Goal: Transaction & Acquisition: Download file/media

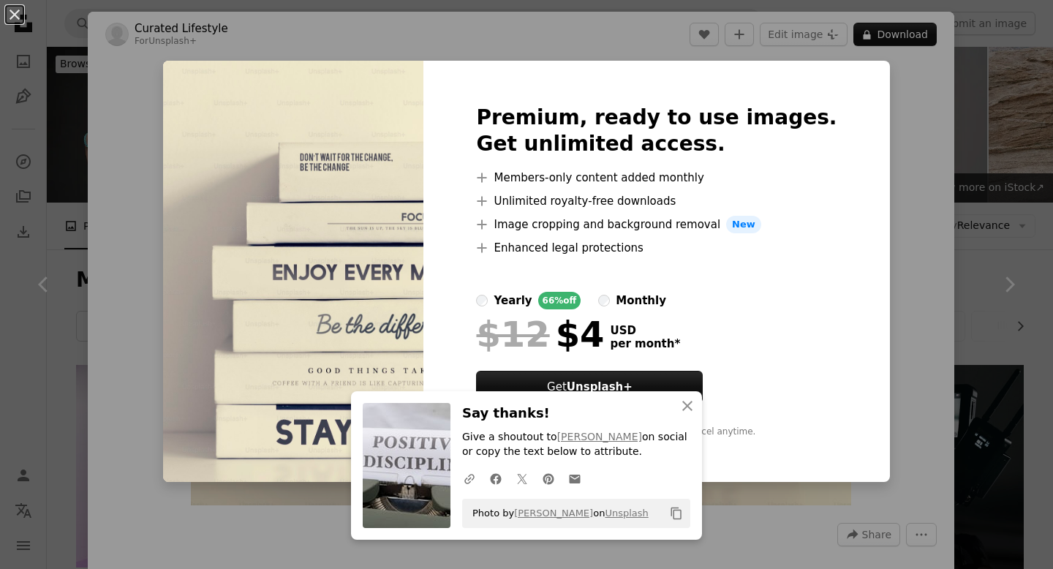
scroll to position [1390, 0]
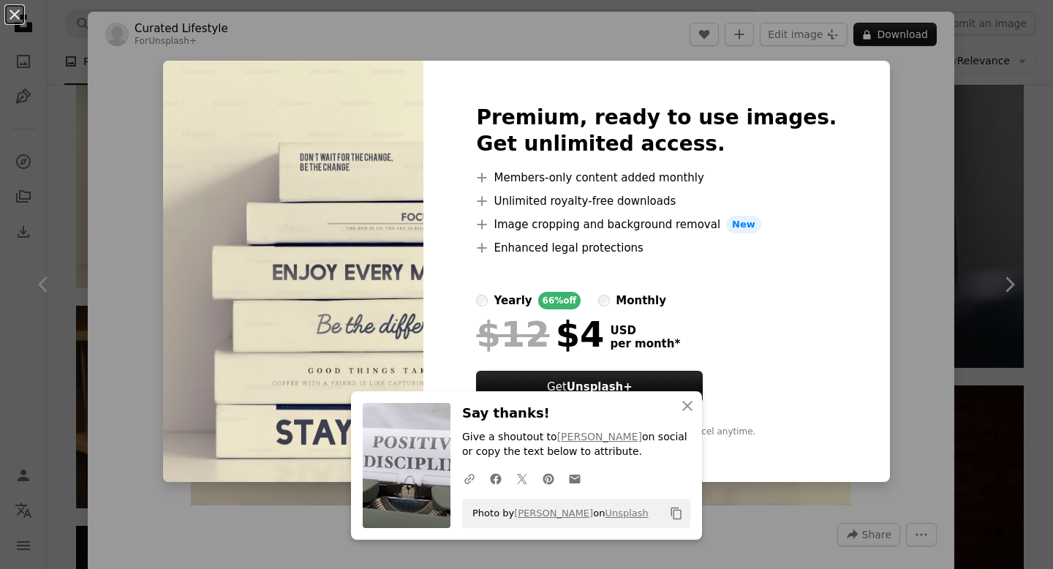
click at [1014, 111] on div "An X shape Premium, ready to use images. Get unlimited access. A plus sign Memb…" at bounding box center [526, 284] width 1053 height 569
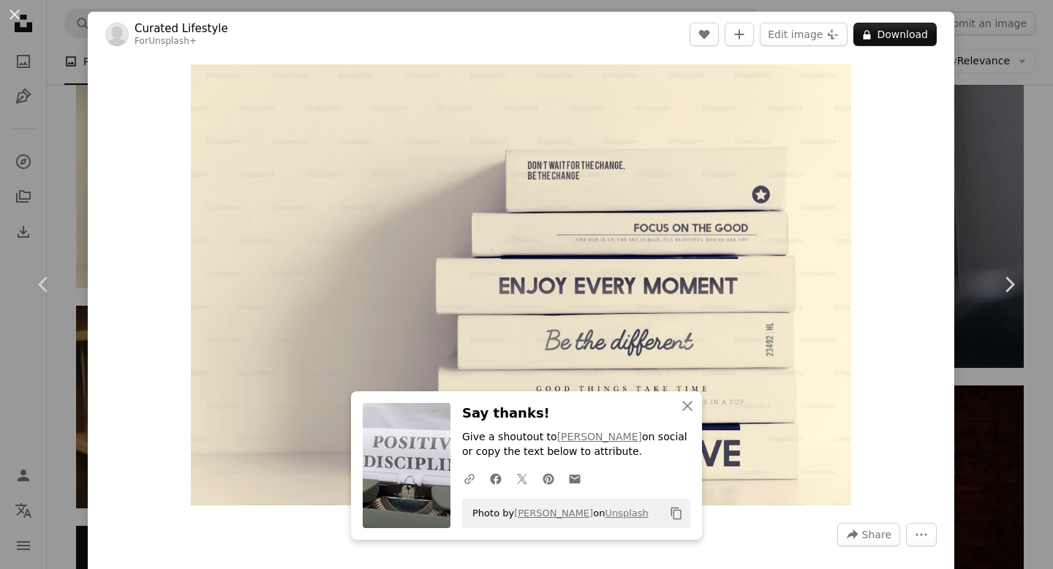
click at [1051, 203] on div "An X shape Chevron left Chevron right Curated Lifestyle For Unsplash+ A heart A…" at bounding box center [526, 284] width 1053 height 569
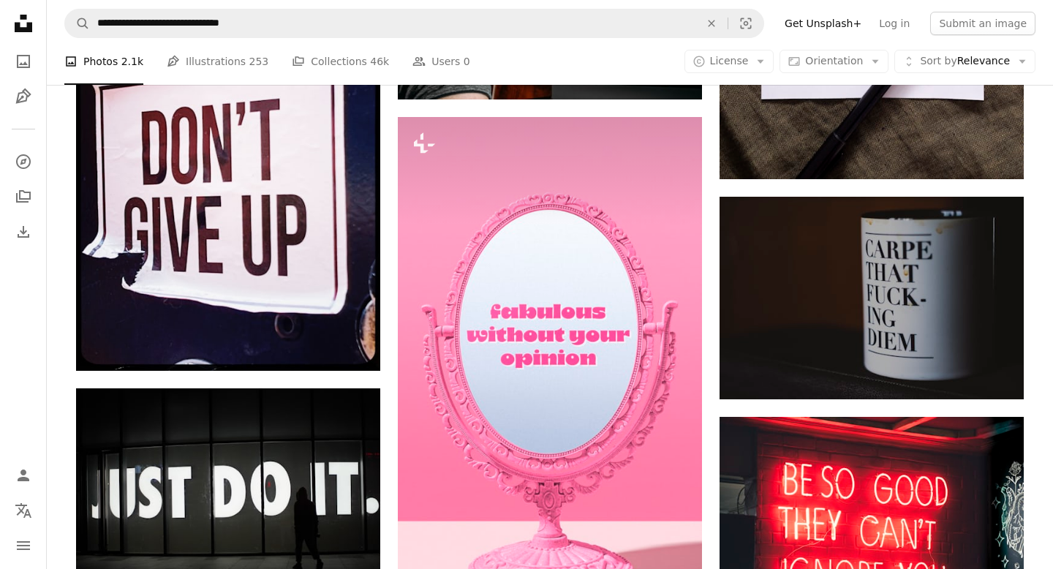
scroll to position [3913, 0]
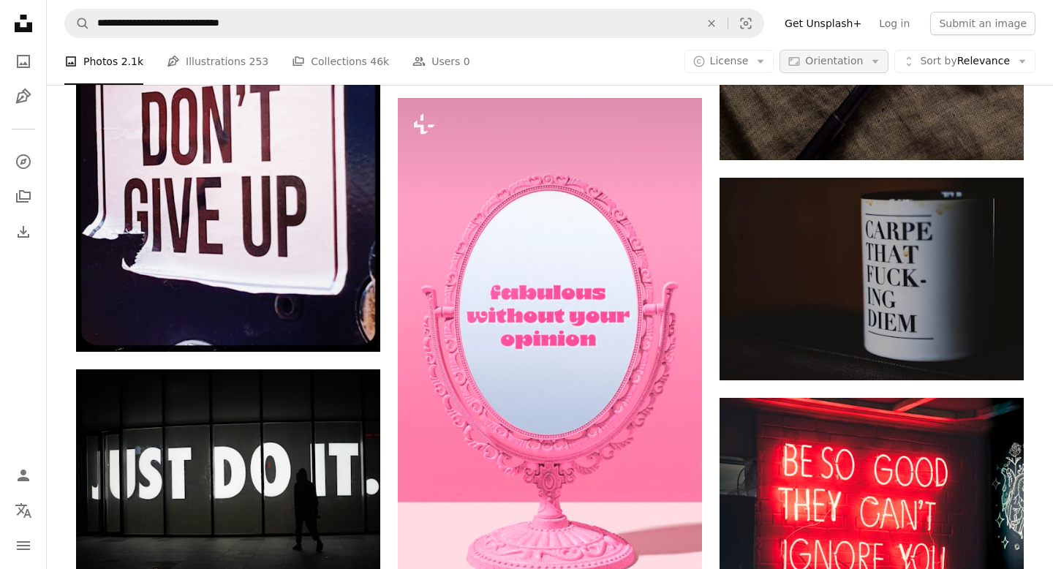
click at [863, 62] on span "Orientation" at bounding box center [834, 61] width 58 height 12
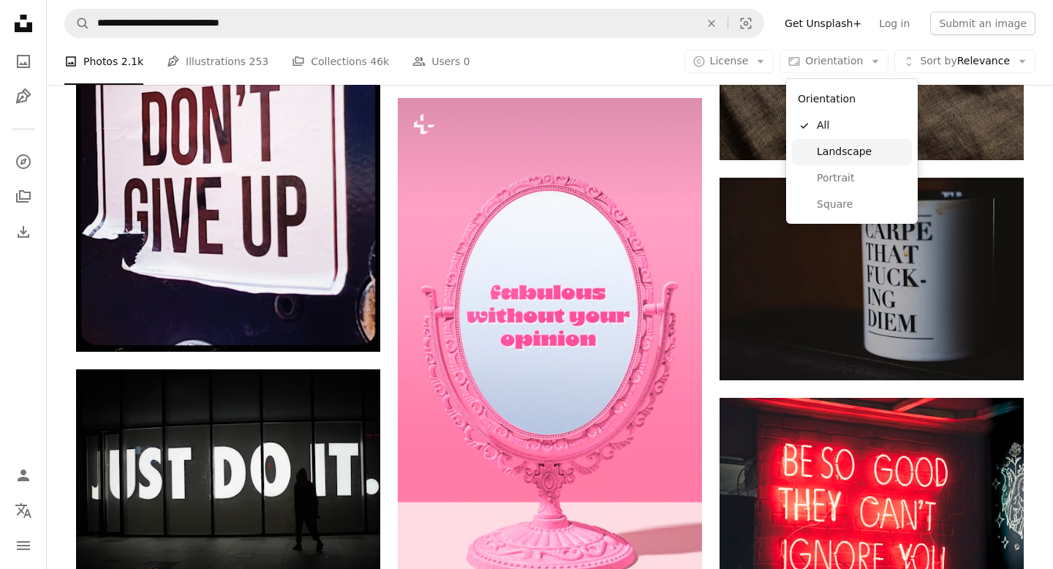
click at [855, 159] on link "Landscape" at bounding box center [852, 152] width 120 height 26
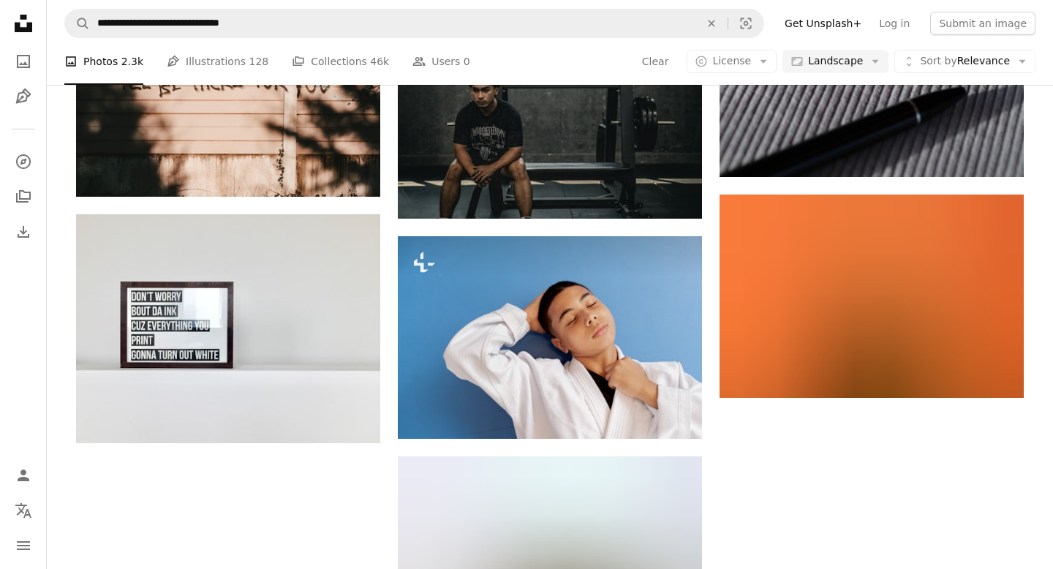
scroll to position [19578, 0]
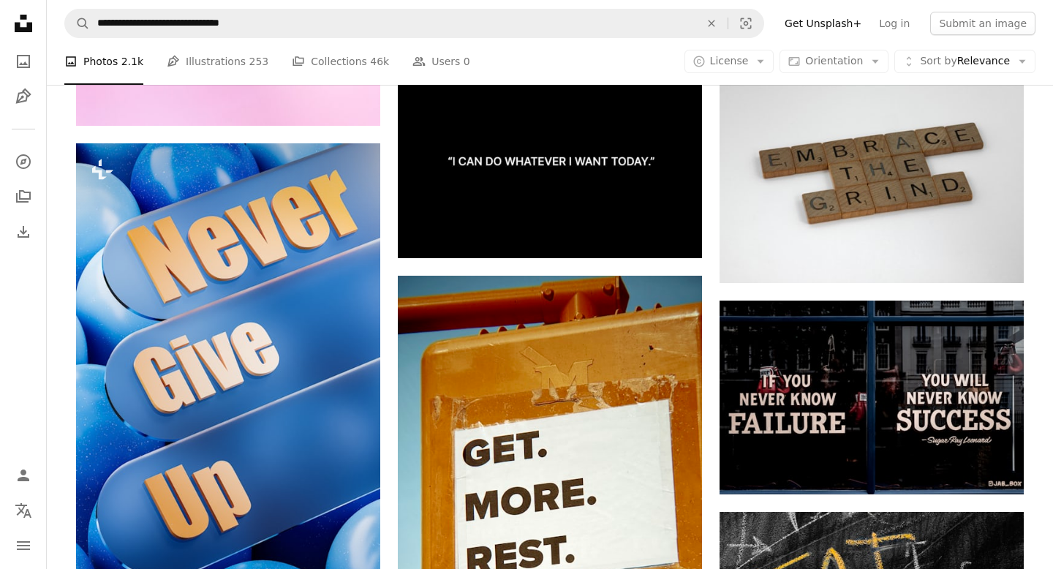
scroll to position [5361, 0]
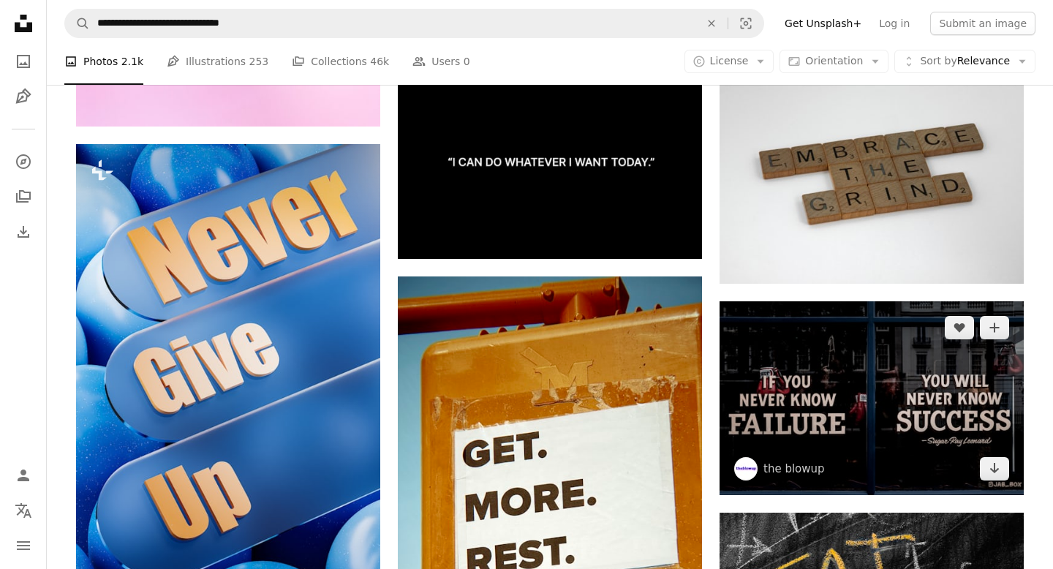
click at [885, 393] on img at bounding box center [871, 398] width 304 height 194
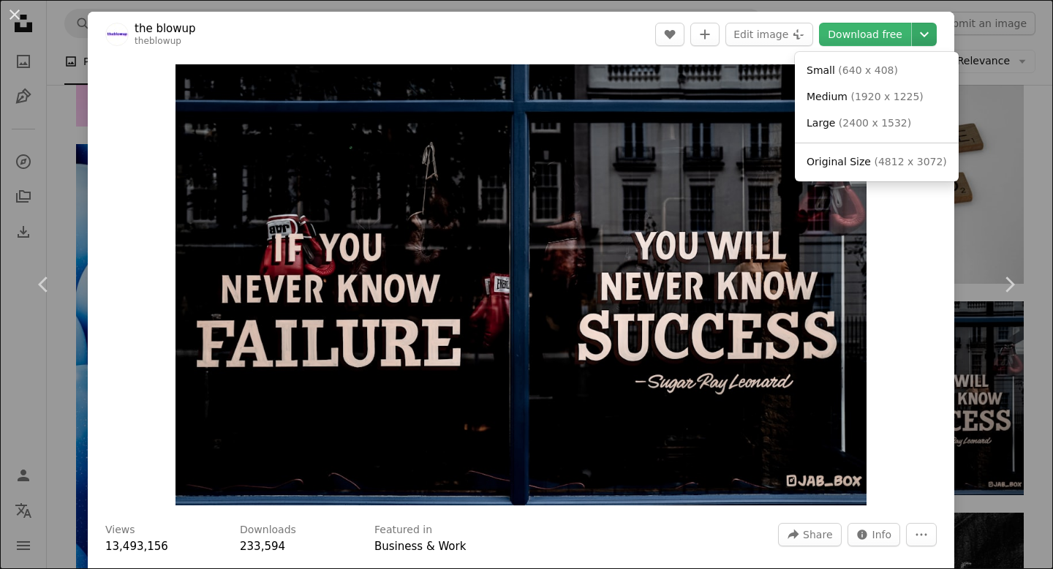
click at [936, 27] on icon "Chevron down" at bounding box center [923, 35] width 23 height 18
click at [869, 124] on span "( 2400 x 1532 )" at bounding box center [875, 123] width 72 height 12
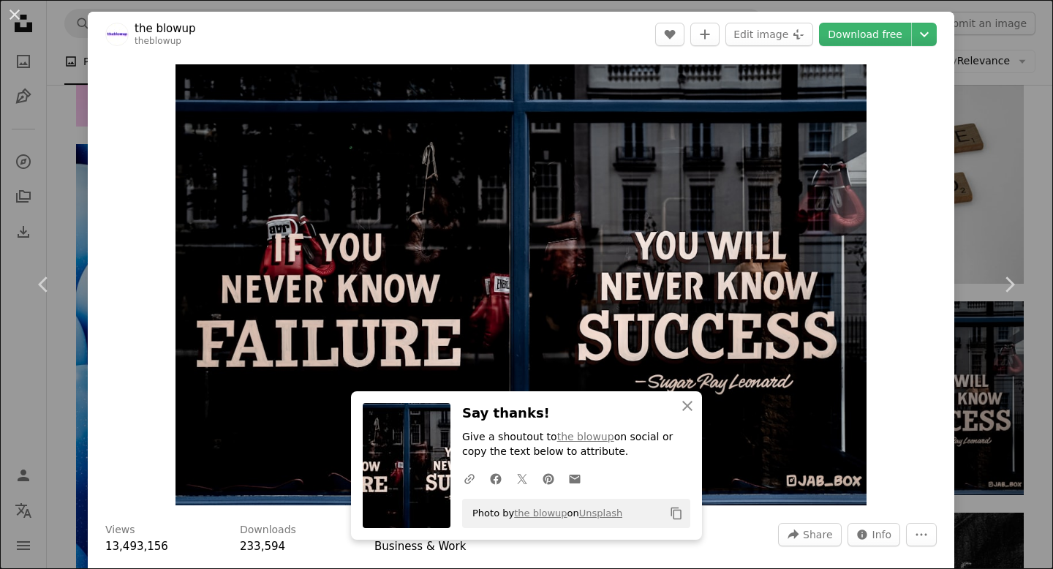
click at [1008, 162] on div "An X shape Chevron left Chevron right the blowup theblowup A heart A plus sign …" at bounding box center [526, 284] width 1053 height 569
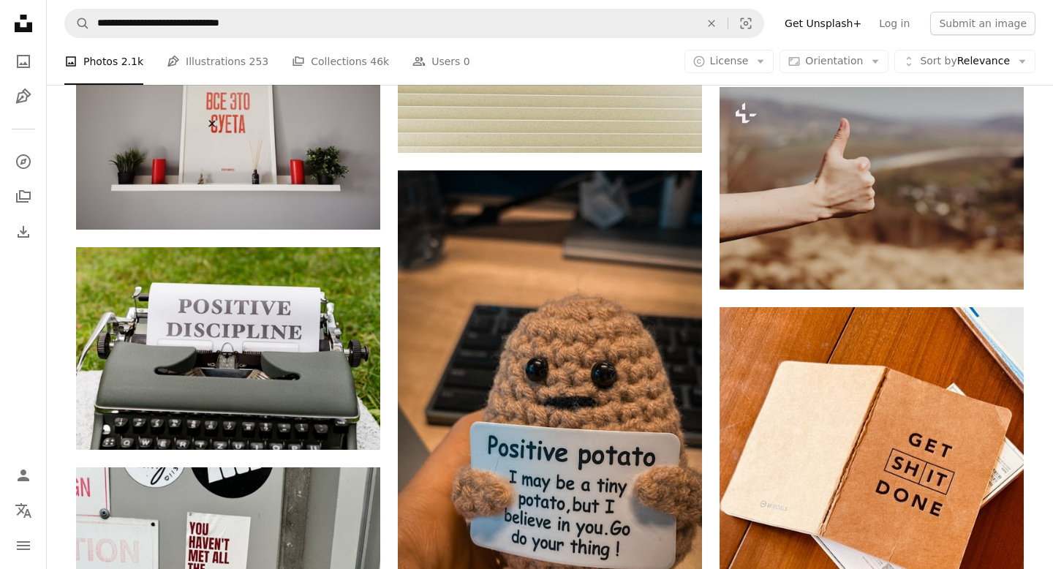
scroll to position [7778, 0]
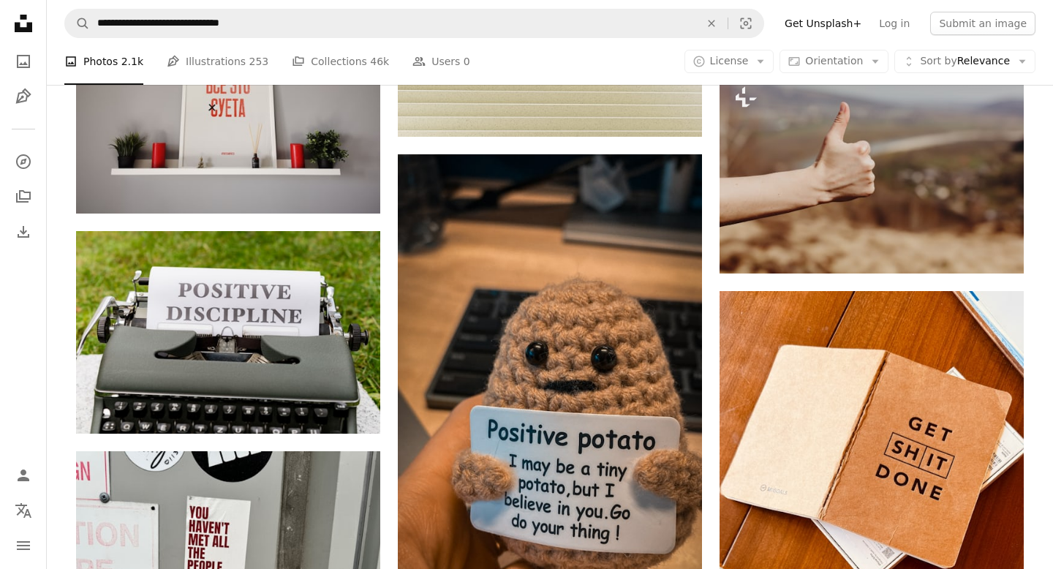
click at [850, 73] on div "A photo Photos 2.1k Pen Tool Illustrations 253 A stack of folders Collections 4…" at bounding box center [549, 61] width 971 height 47
click at [842, 67] on span "Orientation" at bounding box center [834, 61] width 58 height 12
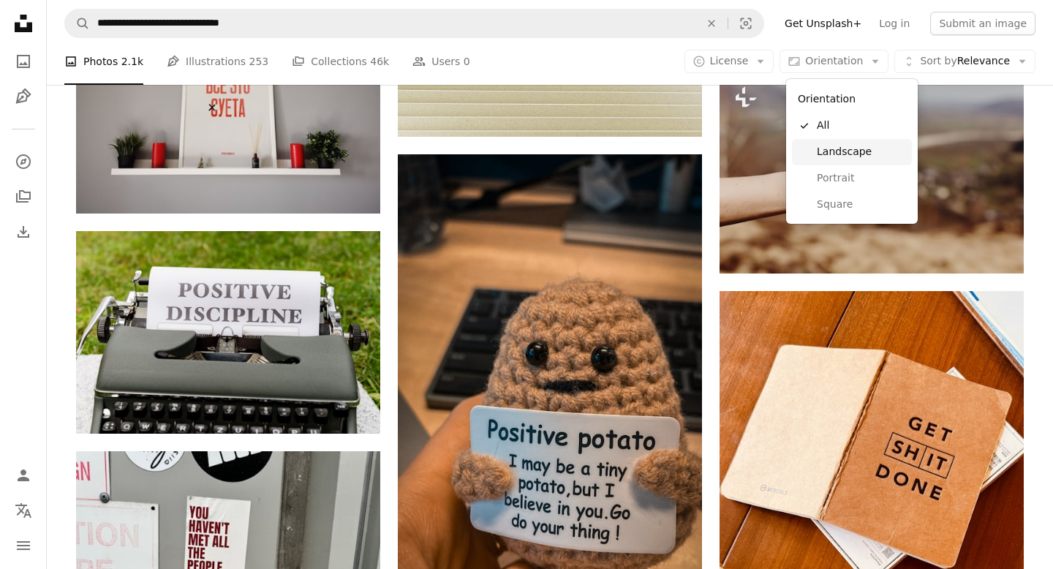
click at [842, 151] on span "Landscape" at bounding box center [861, 152] width 89 height 15
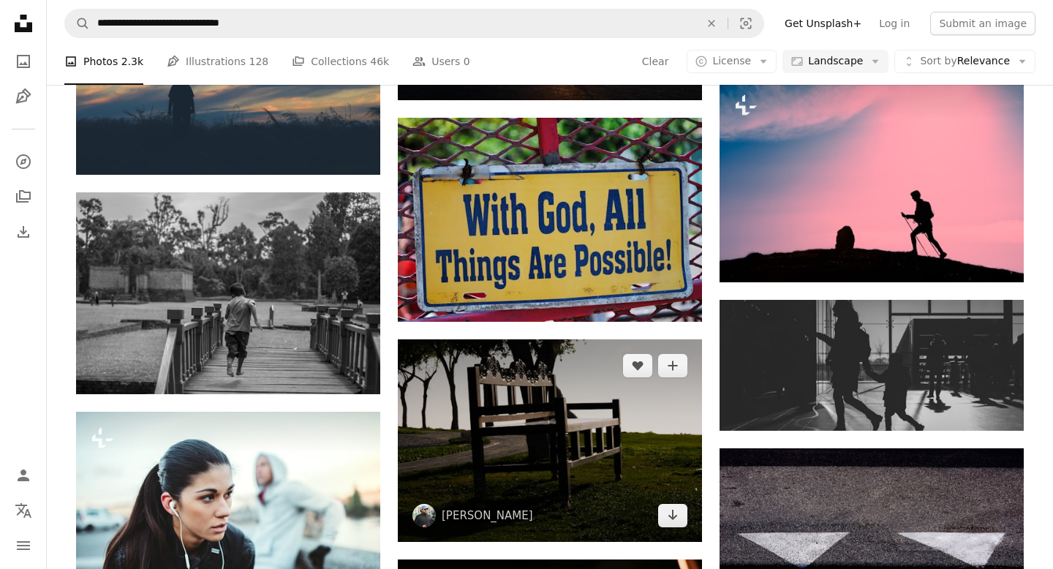
scroll to position [25534, 0]
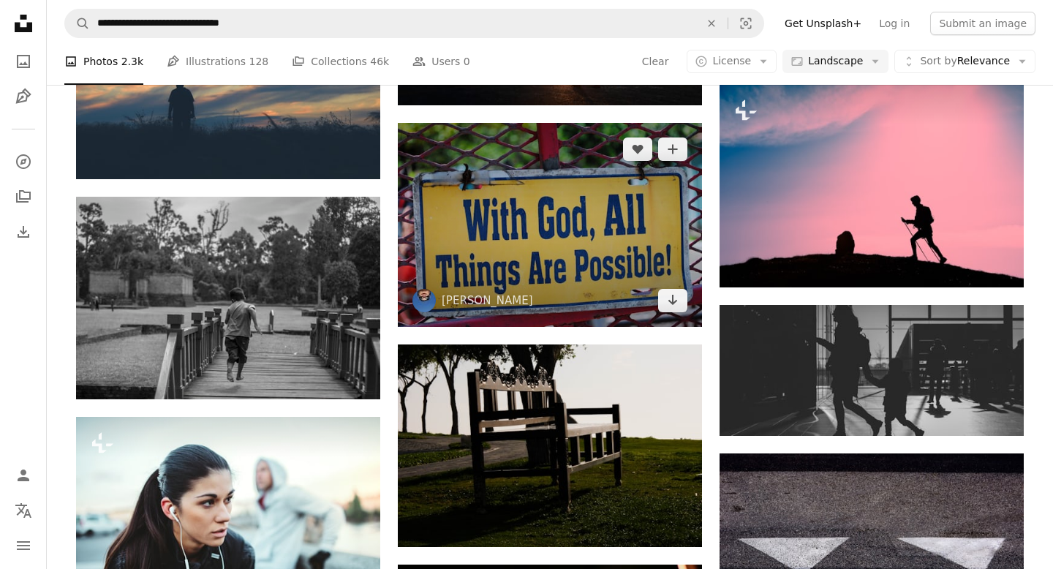
click at [650, 200] on img at bounding box center [550, 225] width 304 height 204
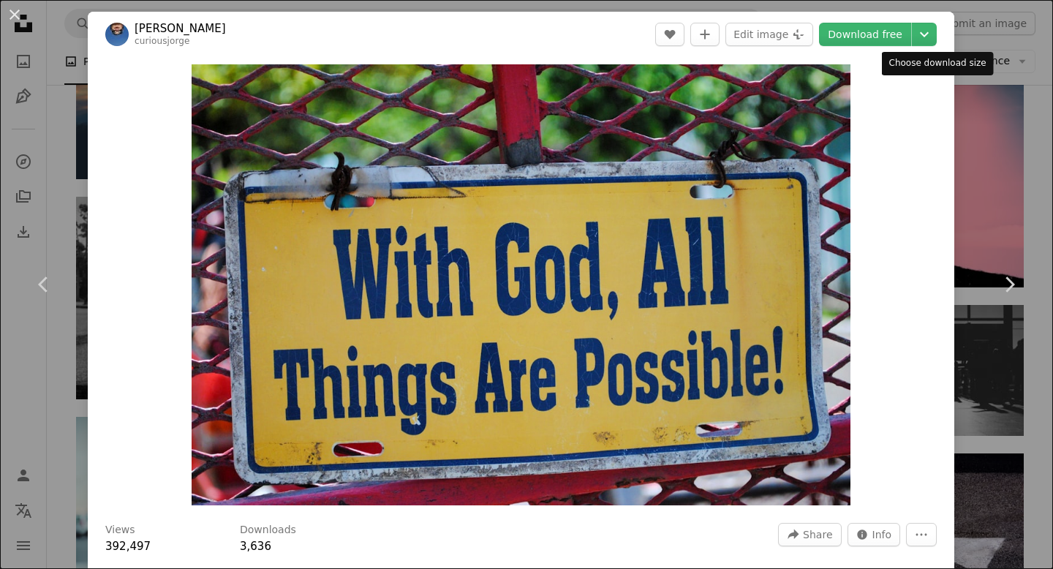
click at [936, 28] on icon "Chevron down" at bounding box center [923, 35] width 23 height 18
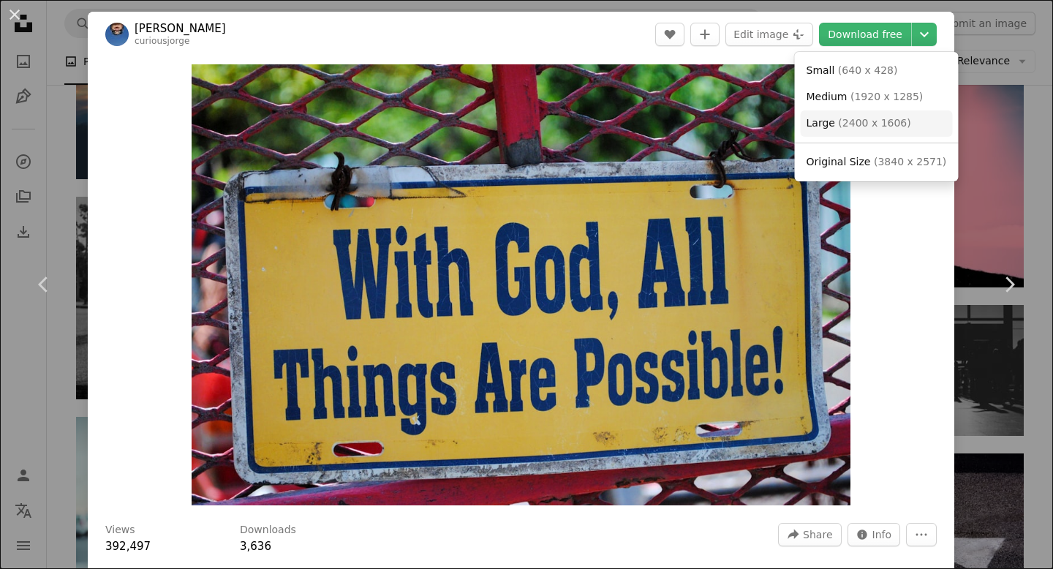
click at [869, 124] on span "( 2400 x 1606 )" at bounding box center [874, 123] width 72 height 12
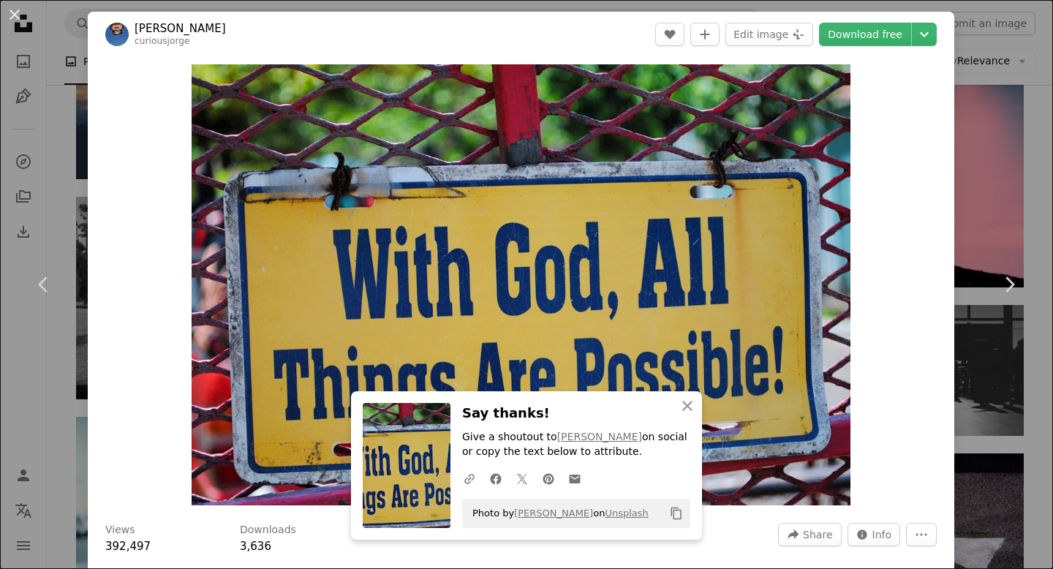
click at [1044, 126] on div "An X shape Chevron left Chevron right [PERSON_NAME] curiousjorge A heart A plus…" at bounding box center [526, 284] width 1053 height 569
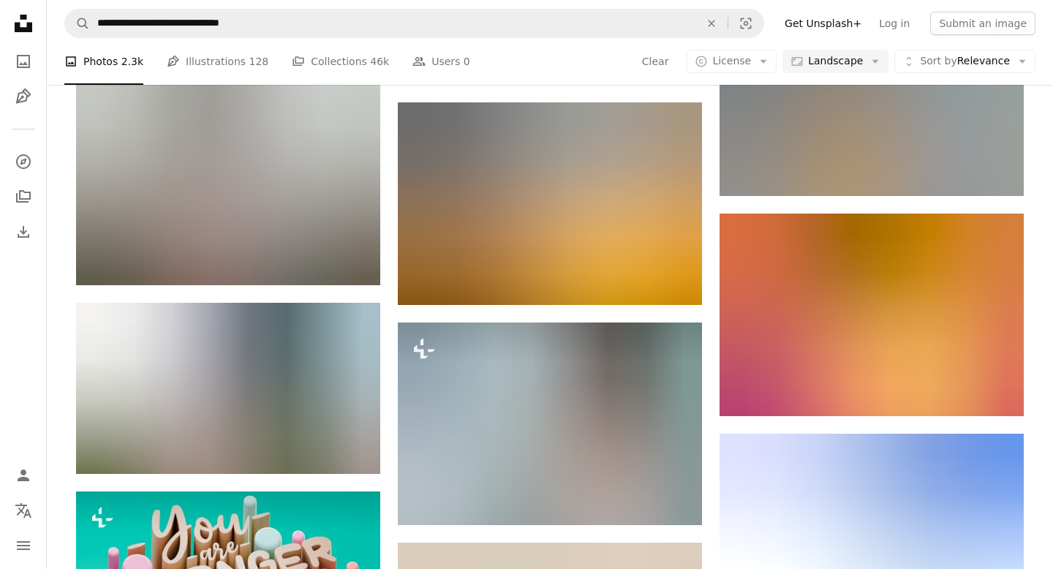
scroll to position [43792, 0]
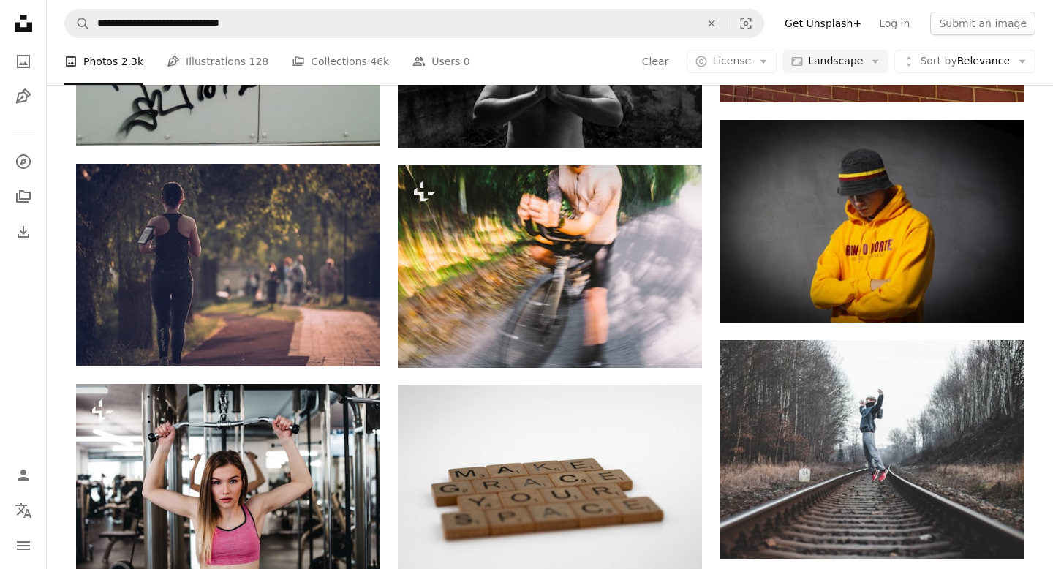
scroll to position [79646, 0]
